Goal: Navigation & Orientation: Find specific page/section

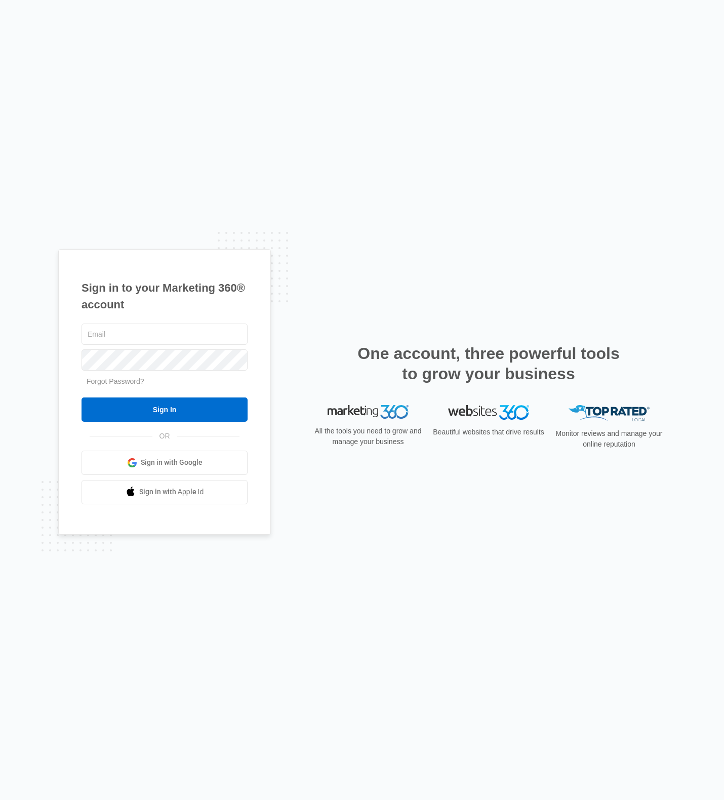
click at [0, 800] on nordpass-portal at bounding box center [0, 800] width 0 height 0
type input "[EMAIL_ADDRESS][DOMAIN_NAME]"
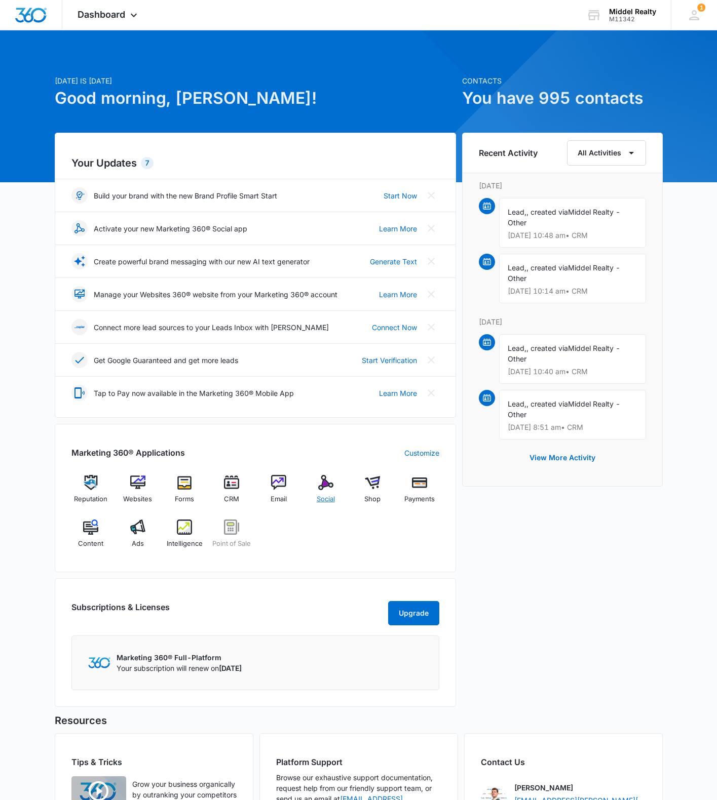
click at [326, 487] on img at bounding box center [325, 482] width 15 height 15
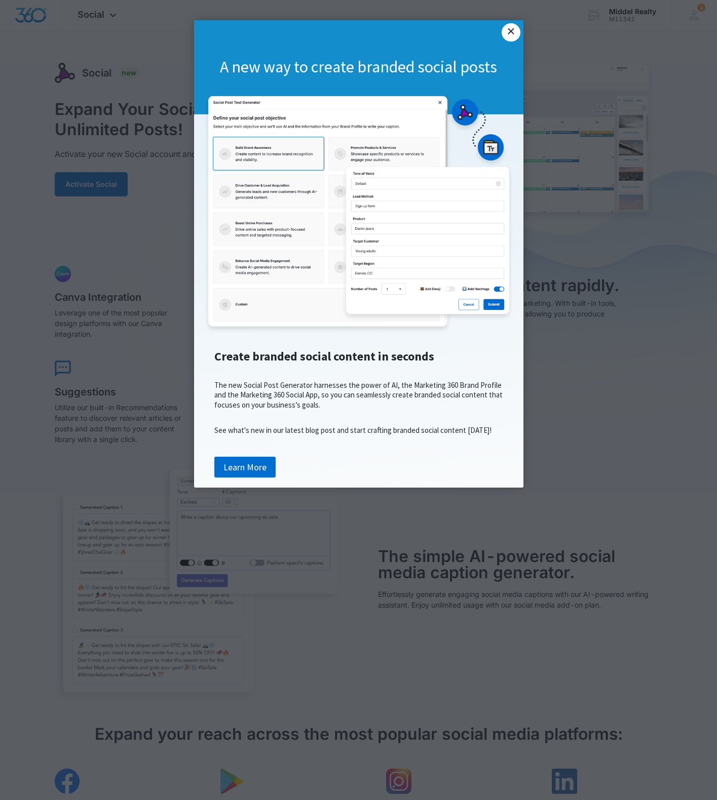
click at [513, 32] on link "×" at bounding box center [511, 32] width 18 height 18
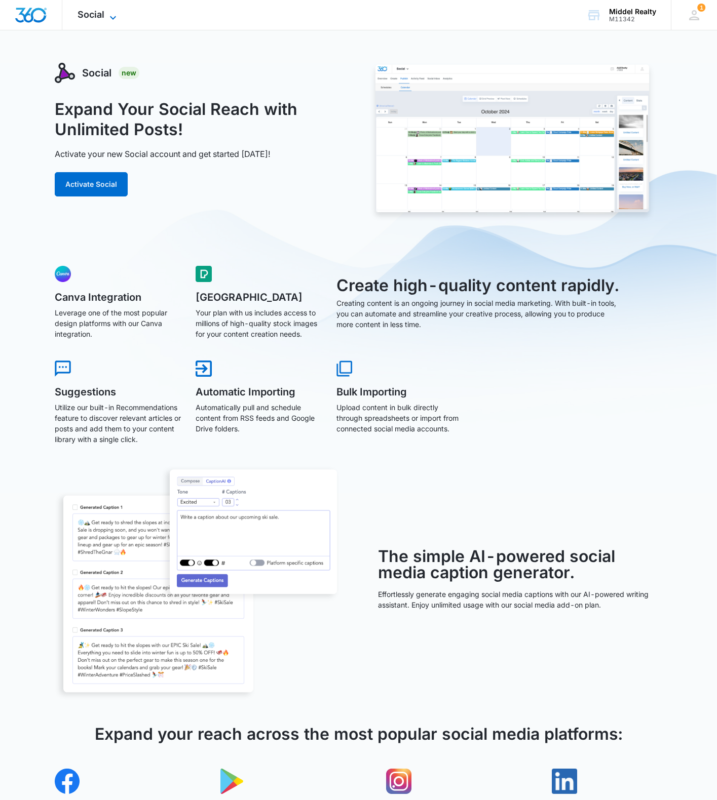
click at [89, 17] on span "Social" at bounding box center [91, 14] width 27 height 11
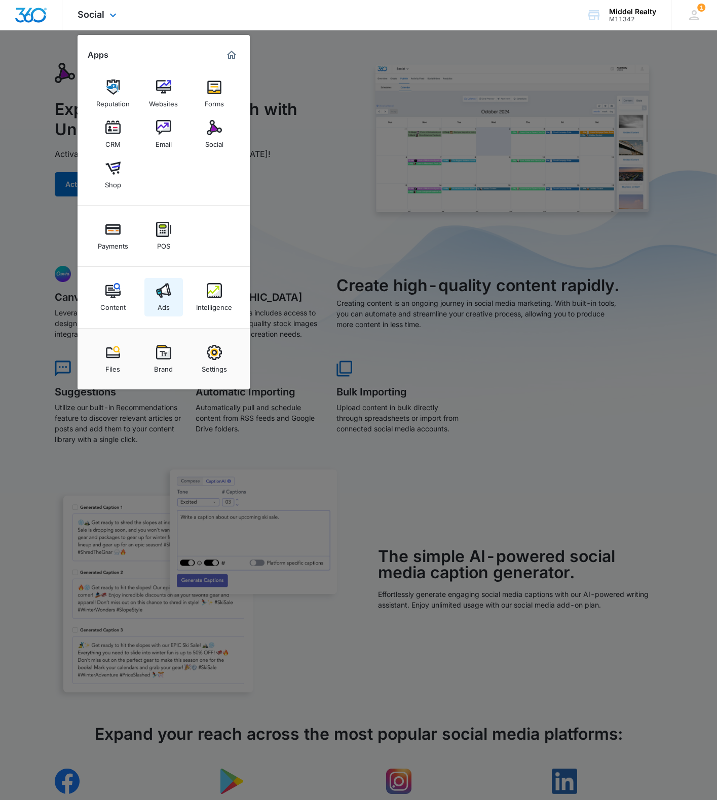
click at [165, 292] on img at bounding box center [163, 290] width 15 height 15
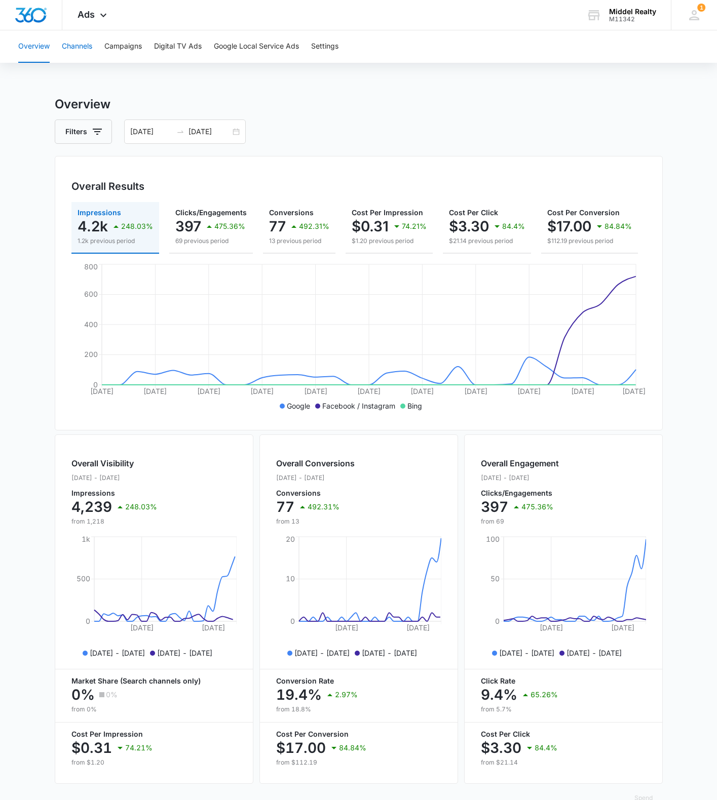
click at [87, 46] on button "Channels" at bounding box center [77, 46] width 30 height 32
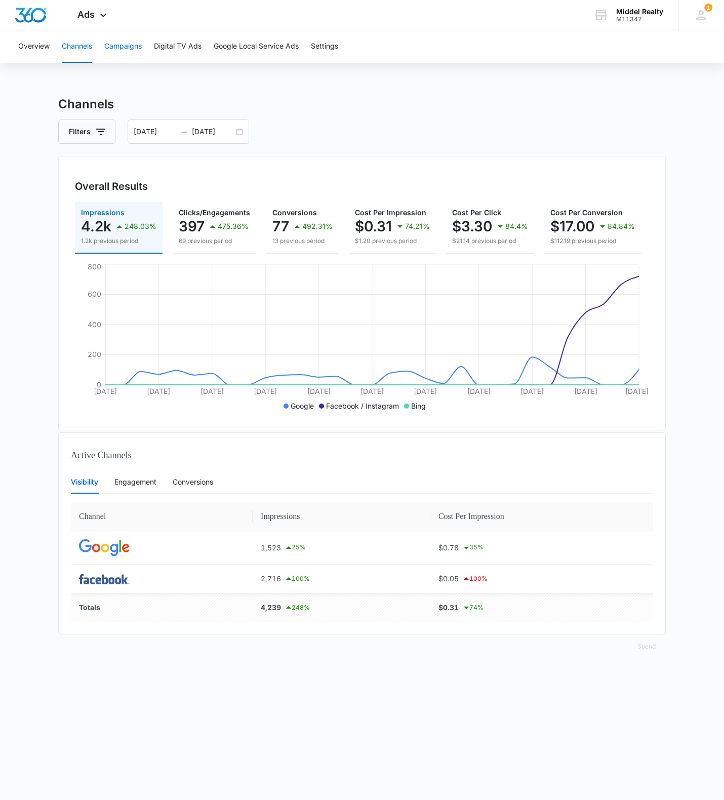
click at [113, 46] on button "Campaigns" at bounding box center [122, 46] width 37 height 32
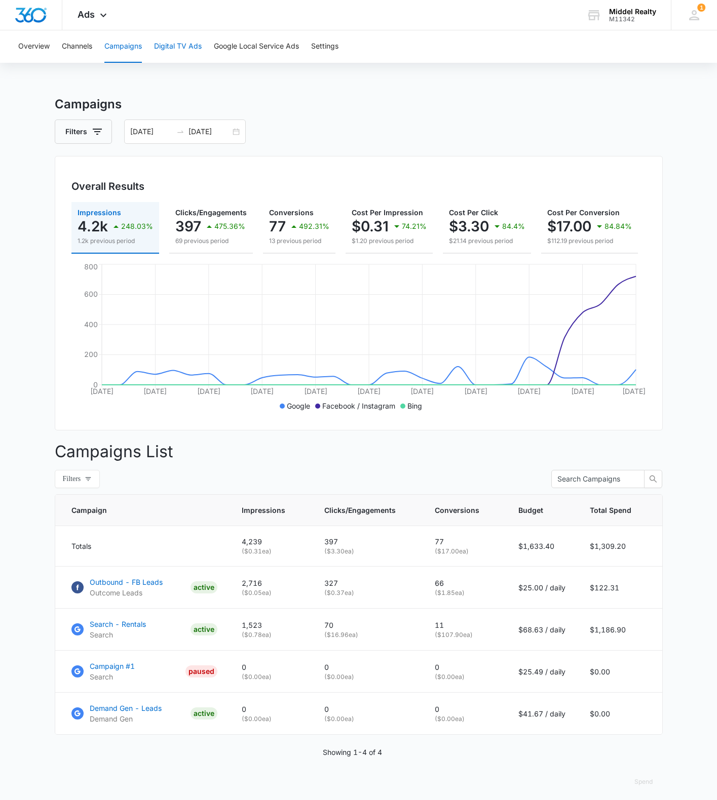
click at [164, 49] on button "Digital TV Ads" at bounding box center [178, 46] width 48 height 32
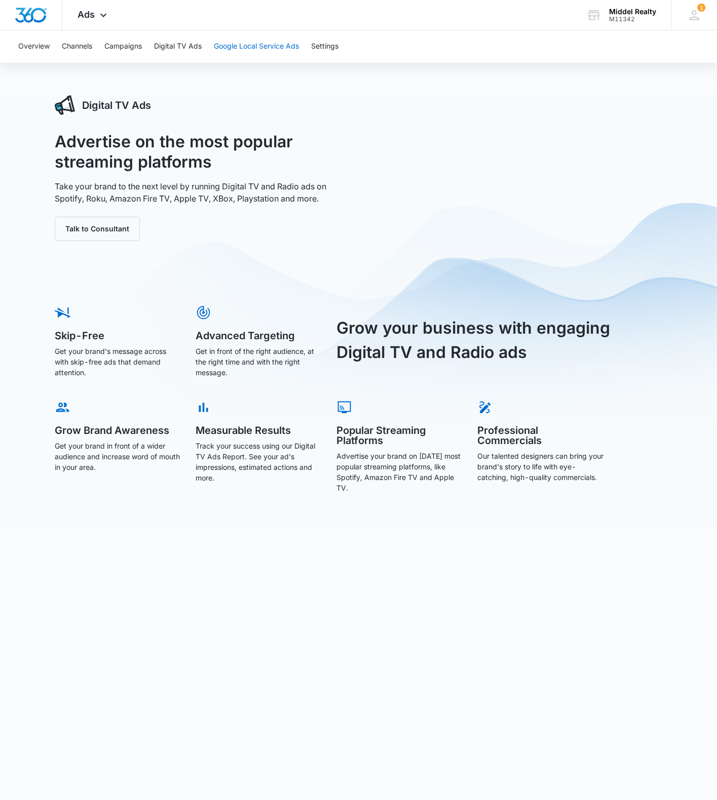
click at [242, 46] on button "Google Local Service Ads" at bounding box center [256, 46] width 85 height 32
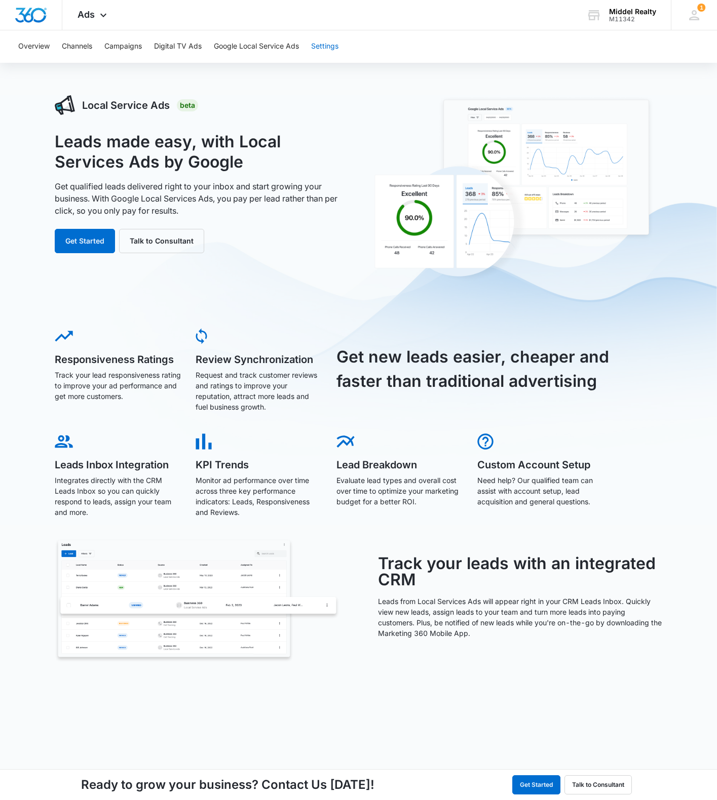
click at [336, 46] on button "Settings" at bounding box center [324, 46] width 27 height 32
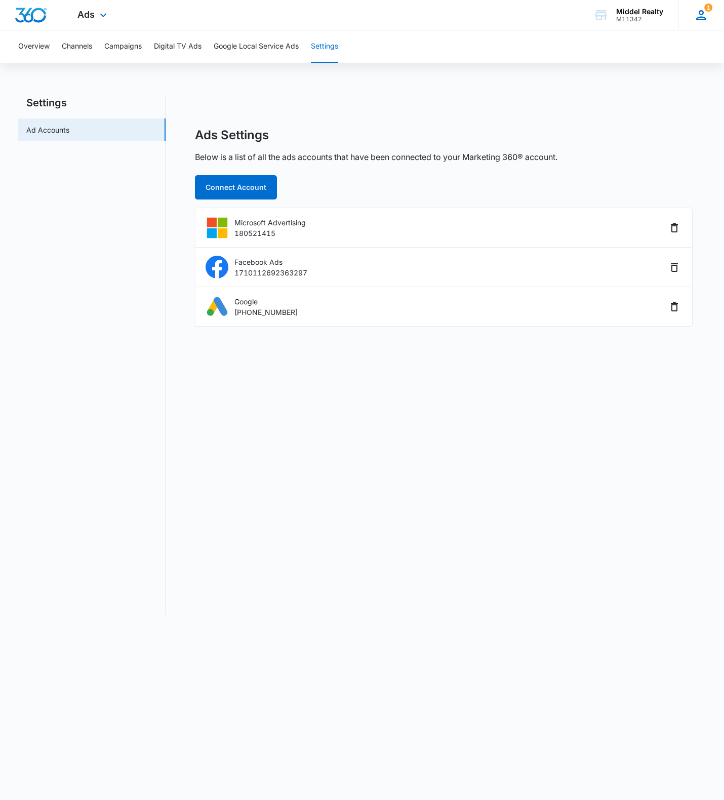
click at [699, 18] on icon at bounding box center [701, 15] width 15 height 15
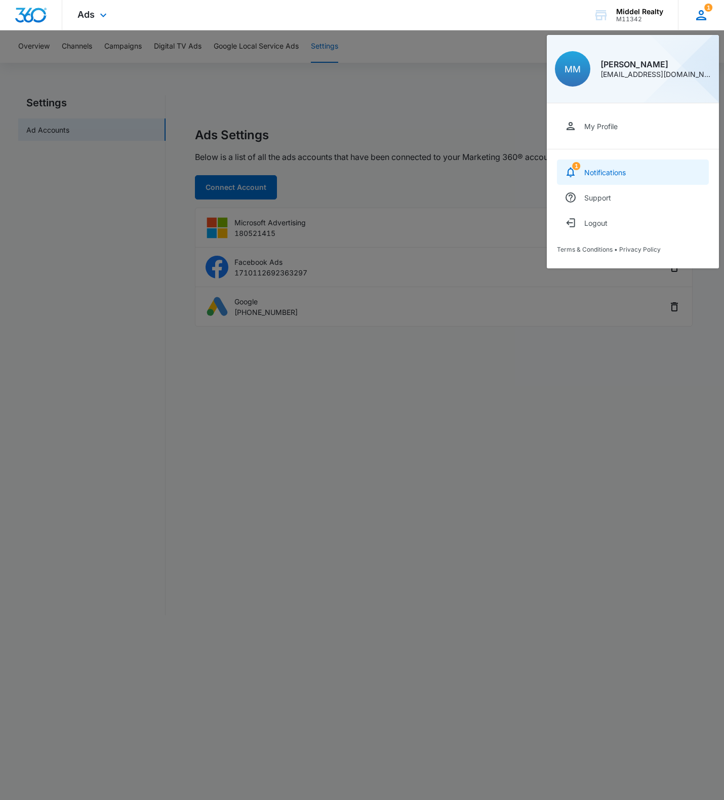
click at [612, 171] on div "Notifications" at bounding box center [606, 172] width 42 height 9
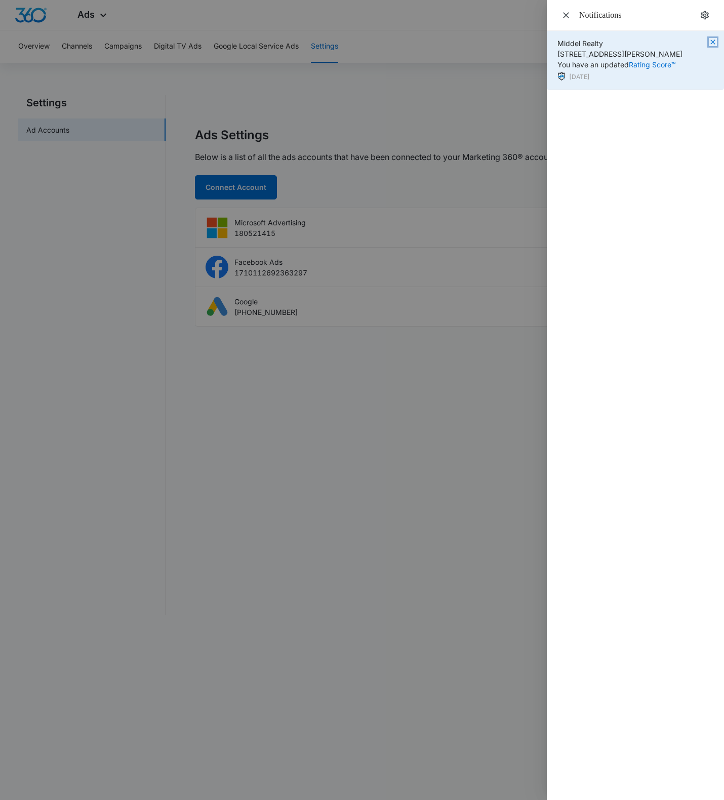
click at [711, 41] on icon "button" at bounding box center [713, 42] width 8 height 8
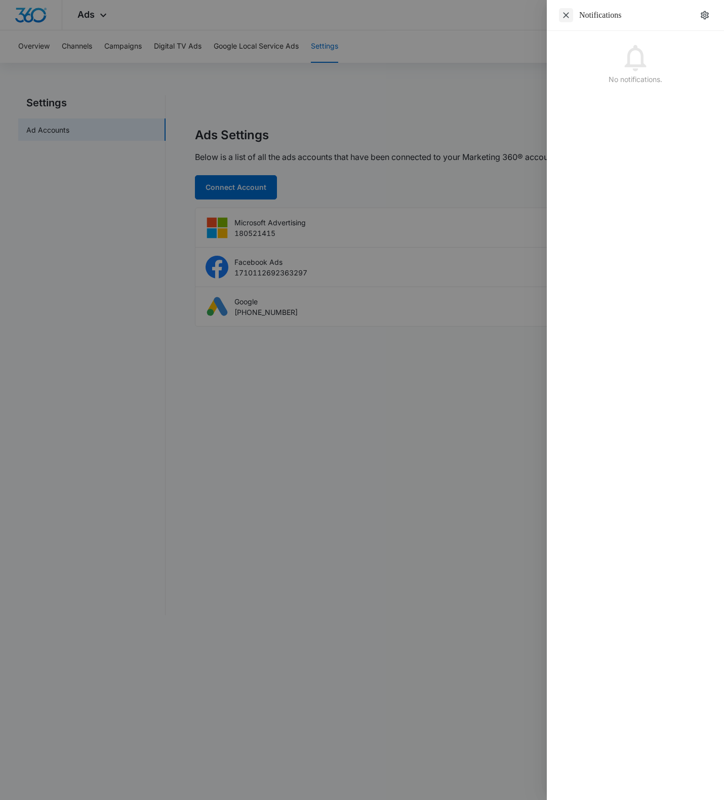
click at [568, 14] on icon "Close" at bounding box center [566, 15] width 6 height 6
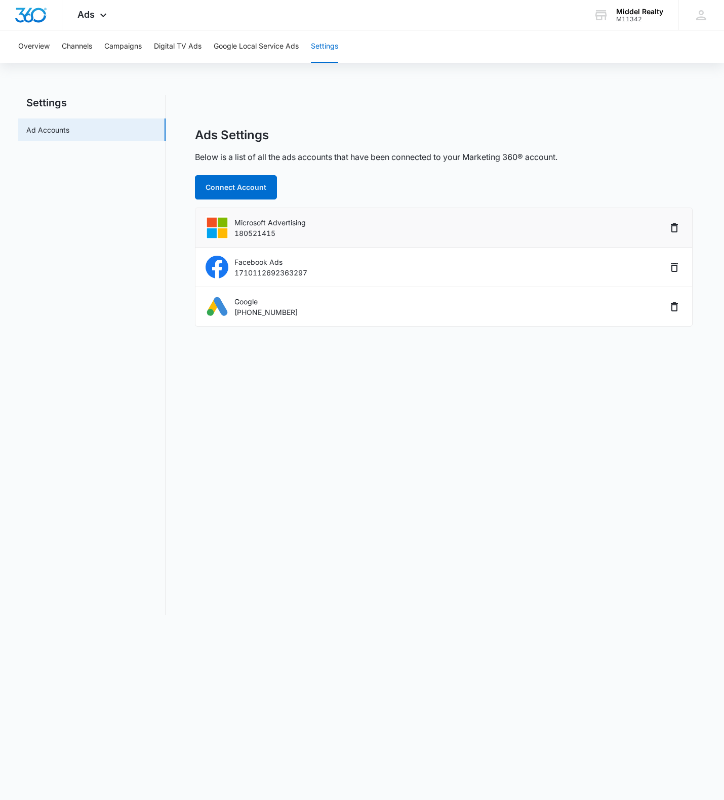
click at [446, 221] on div "Microsoft Advertising 180521415" at bounding box center [436, 227] width 461 height 23
click at [277, 222] on p "Microsoft Advertising" at bounding box center [270, 222] width 71 height 11
click at [223, 231] on img at bounding box center [217, 227] width 23 height 23
click at [21, 48] on button "Overview" at bounding box center [33, 46] width 31 height 32
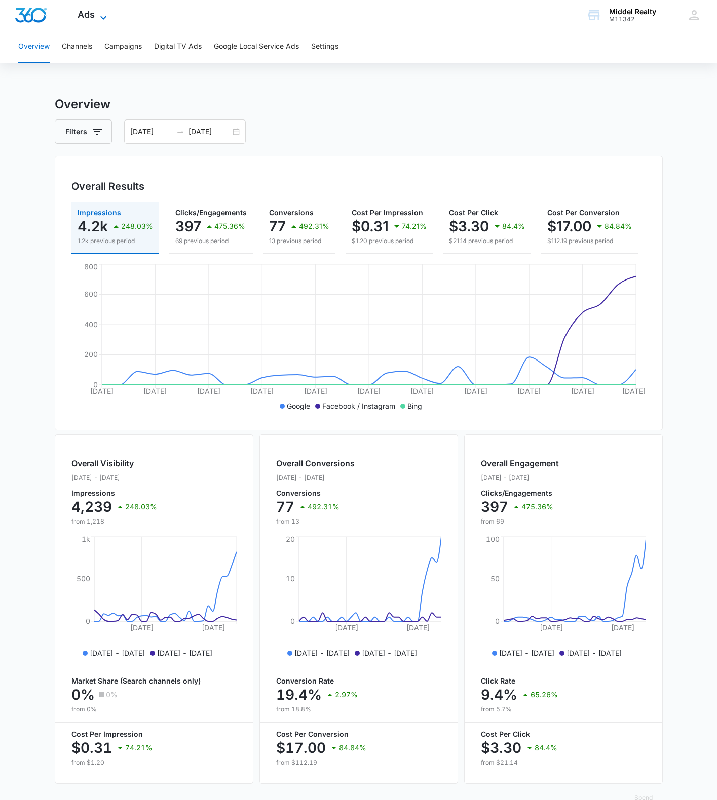
click at [82, 18] on span "Ads" at bounding box center [86, 14] width 17 height 11
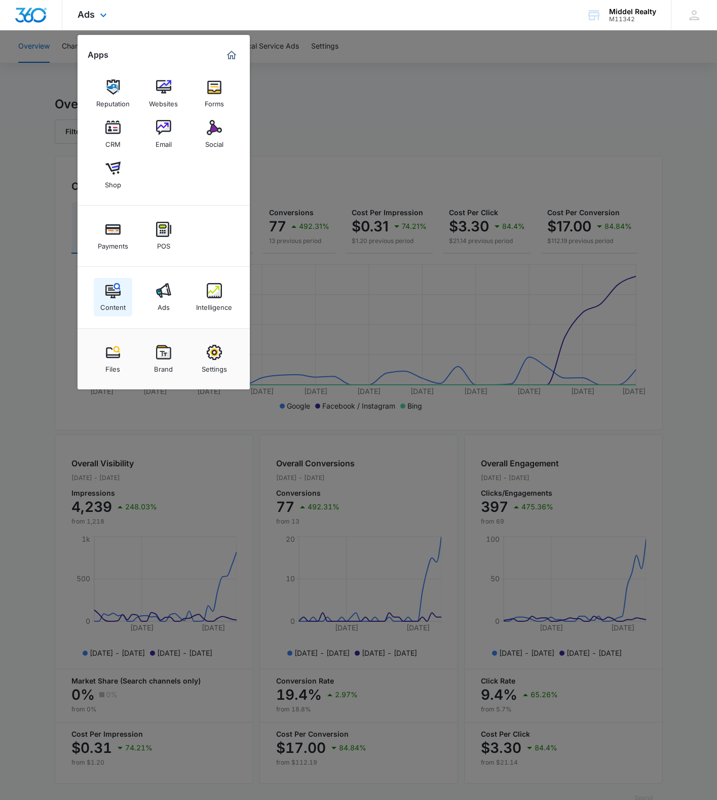
click at [115, 289] on img at bounding box center [112, 290] width 15 height 15
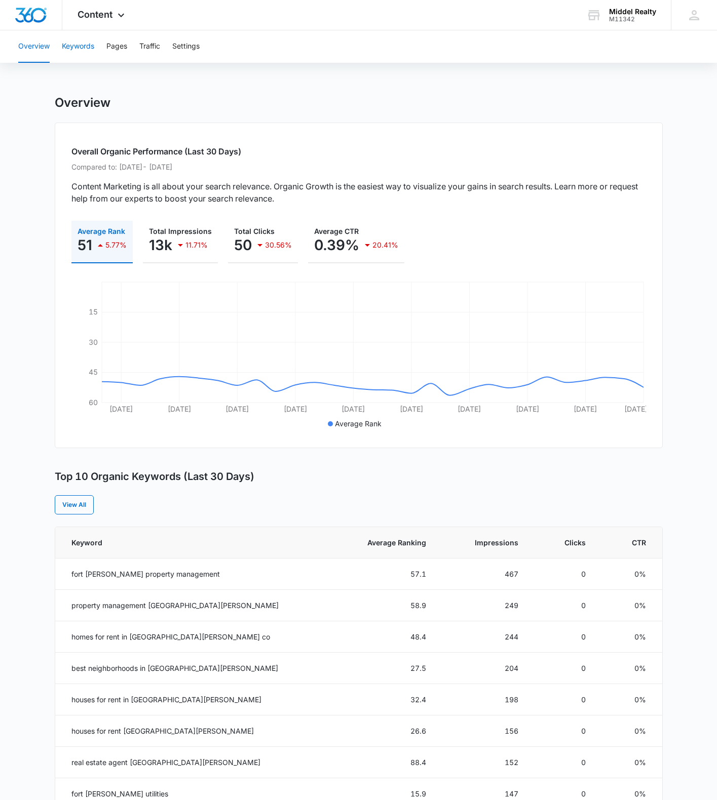
click at [87, 45] on button "Keywords" at bounding box center [78, 46] width 32 height 32
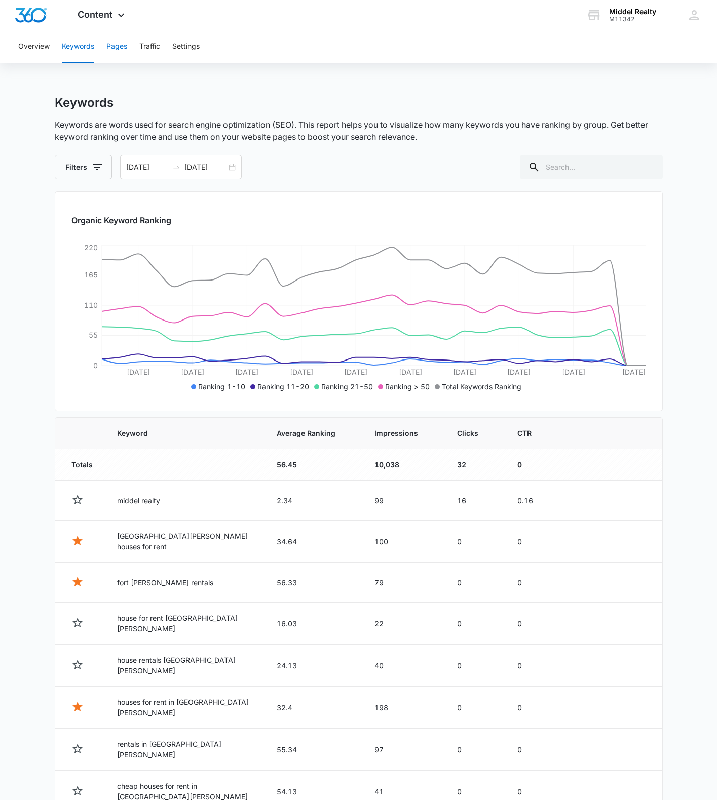
click at [113, 44] on button "Pages" at bounding box center [116, 46] width 21 height 32
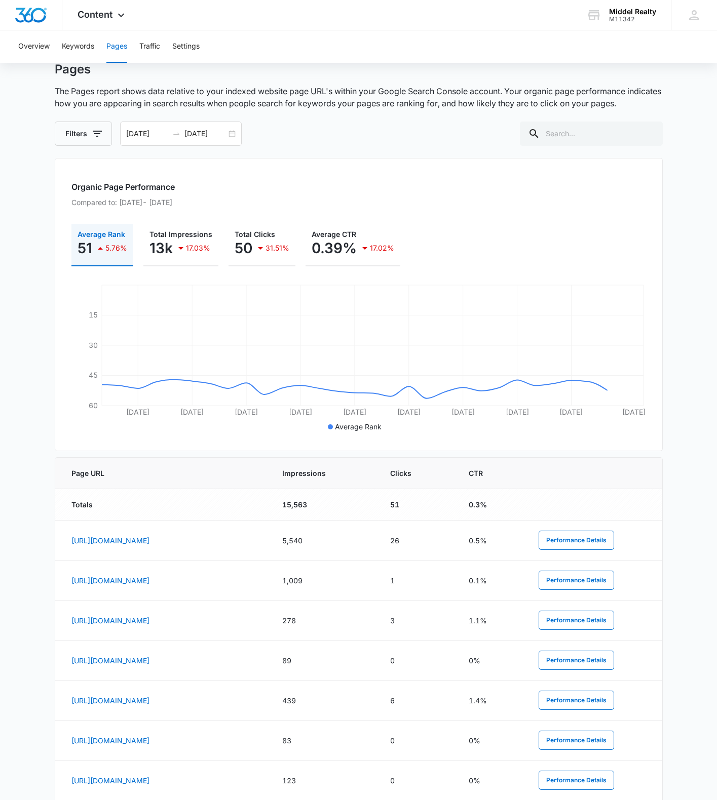
scroll to position [51, 0]
